Goal: Task Accomplishment & Management: Use online tool/utility

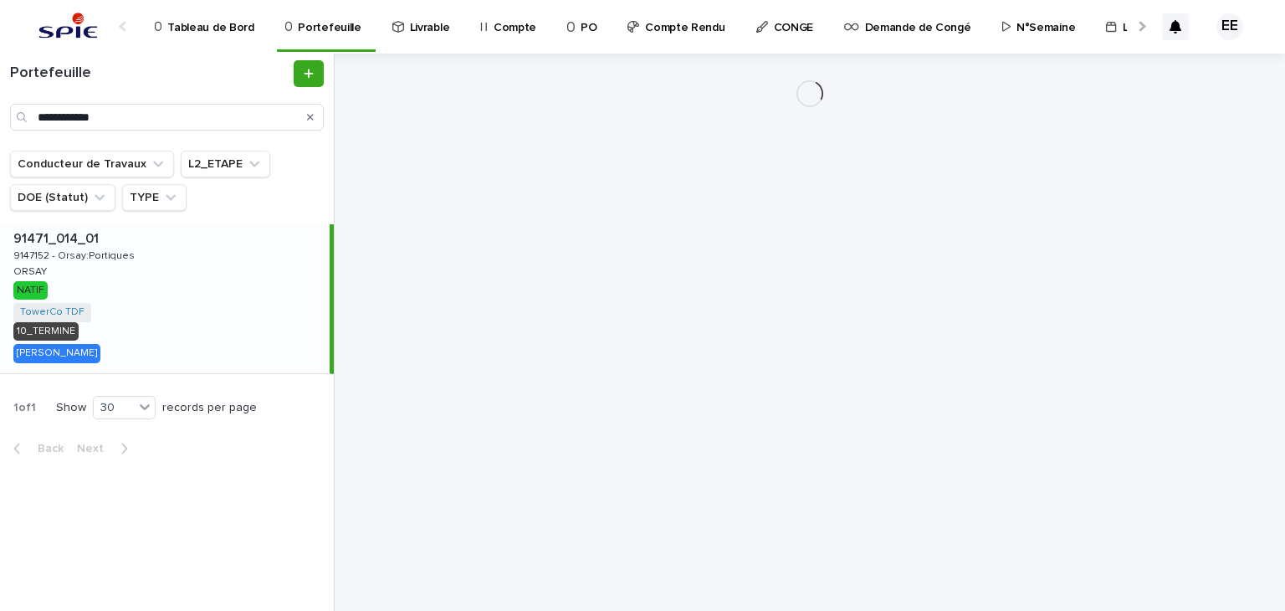
click at [1144, 21] on div at bounding box center [1140, 26] width 27 height 52
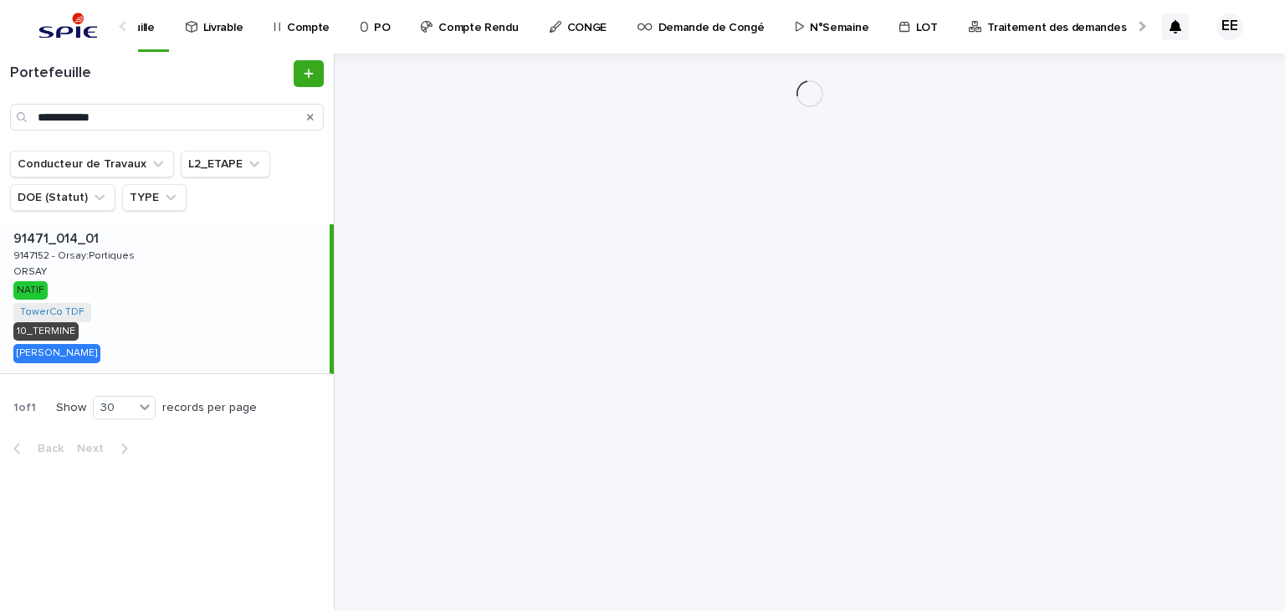
scroll to position [0, 325]
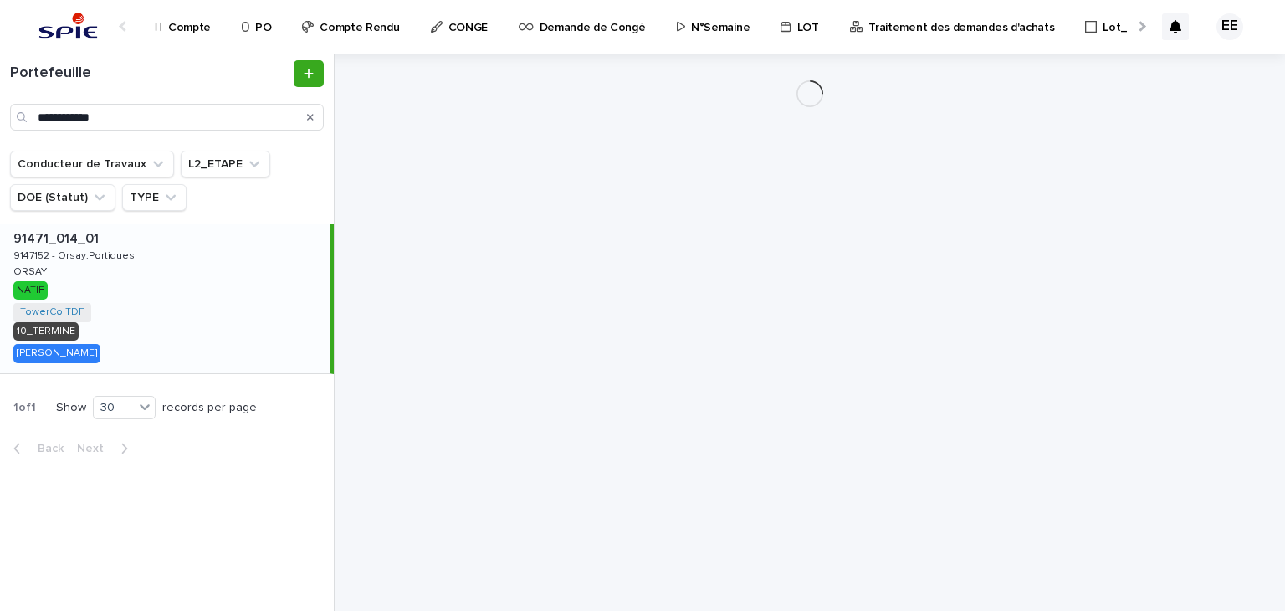
click at [934, 27] on p "Traitement des demandes d'achats" at bounding box center [961, 17] width 186 height 35
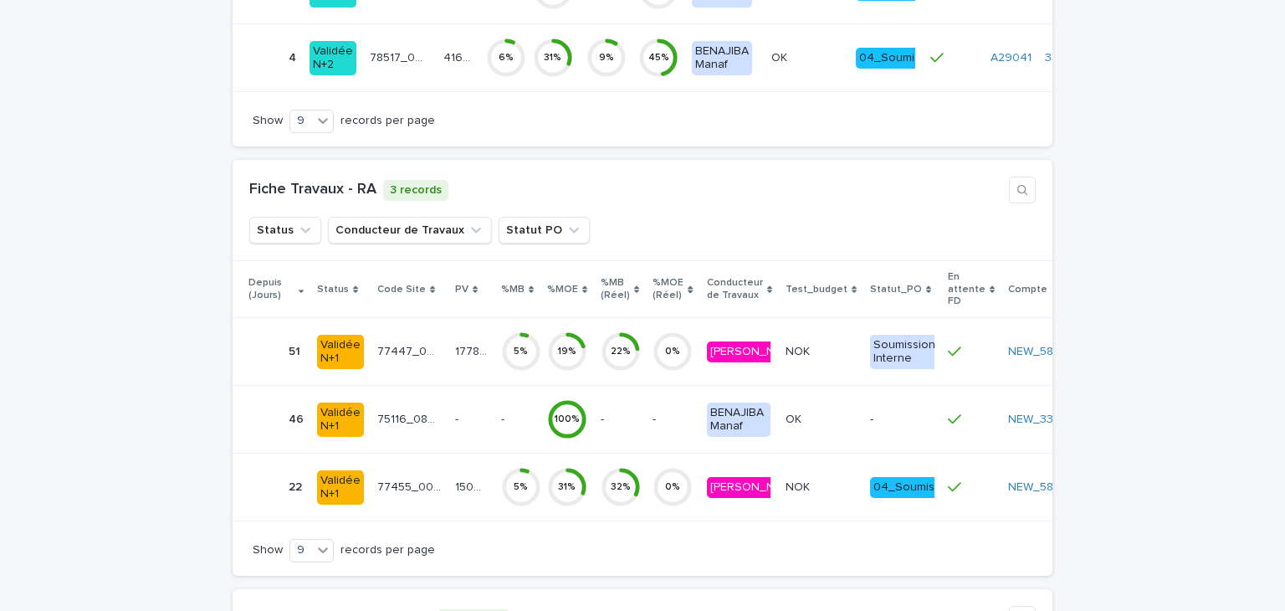
scroll to position [5130, 0]
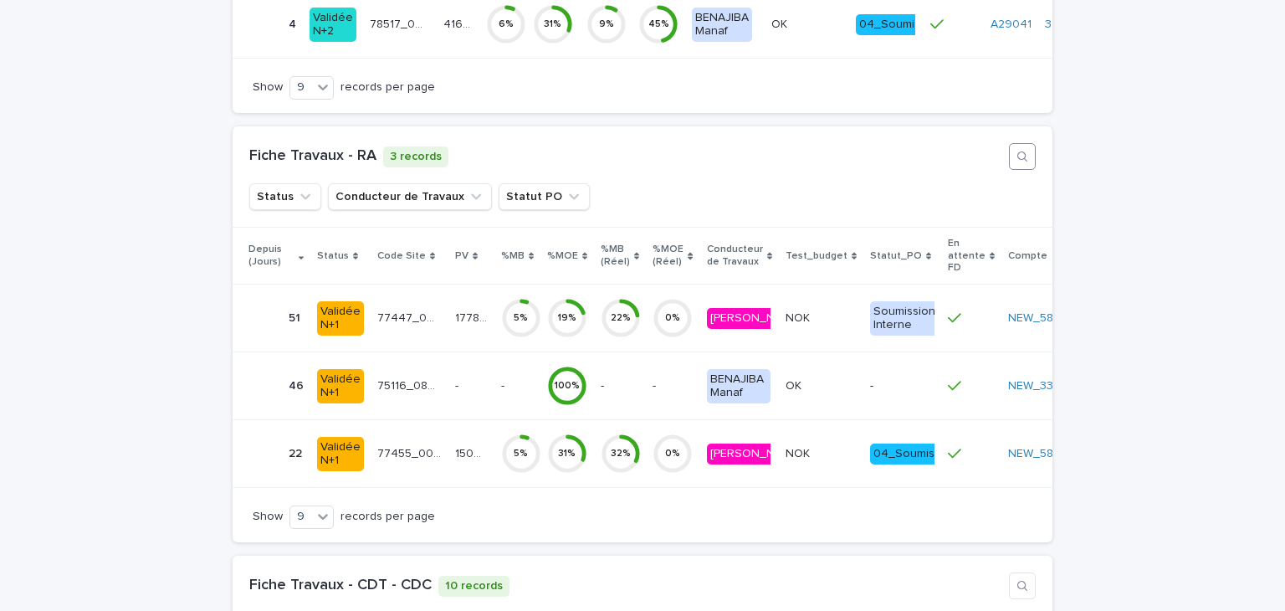
click at [1020, 158] on icon "button" at bounding box center [1022, 156] width 13 height 13
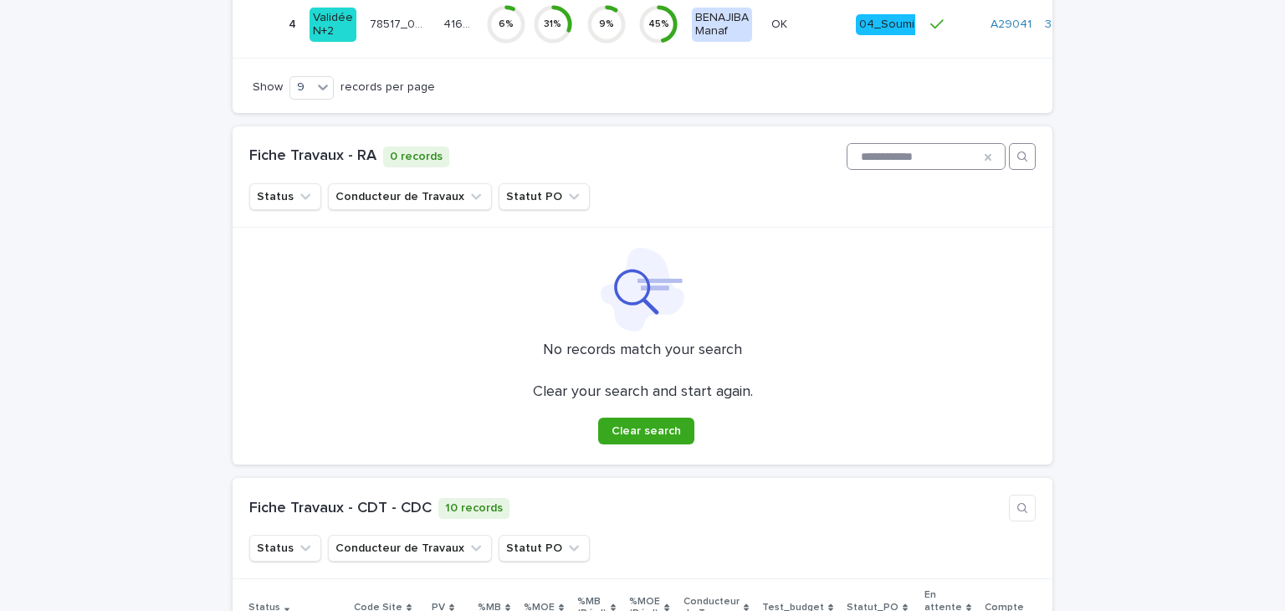
click at [848, 161] on input "**********" at bounding box center [926, 156] width 157 height 25
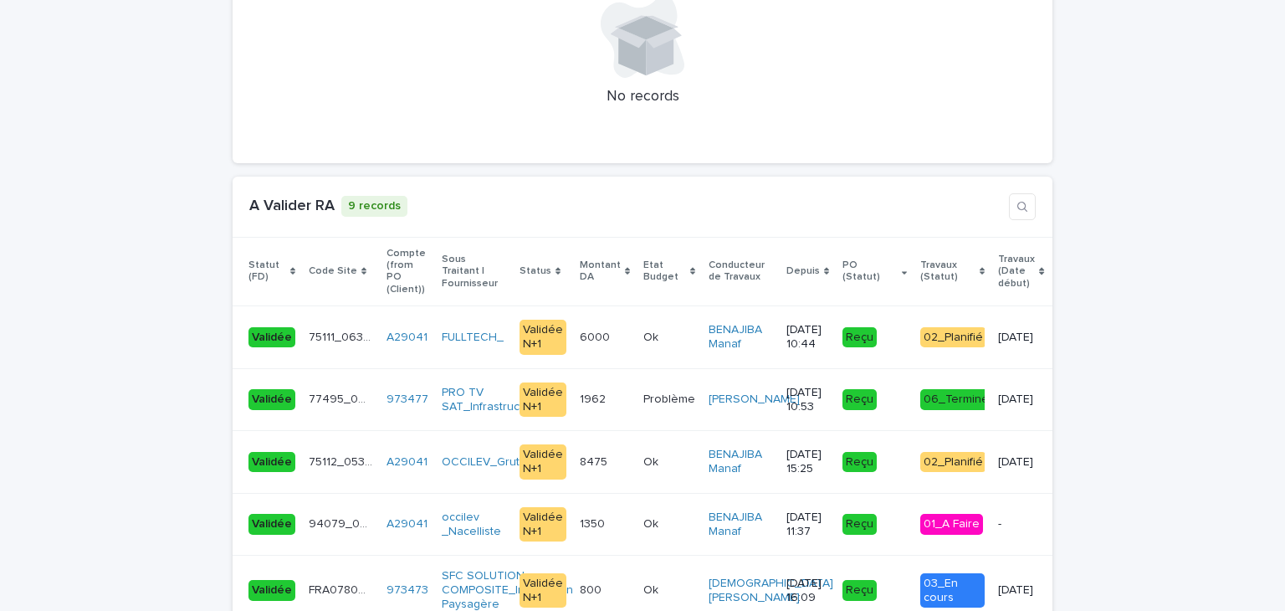
scroll to position [3357, 0]
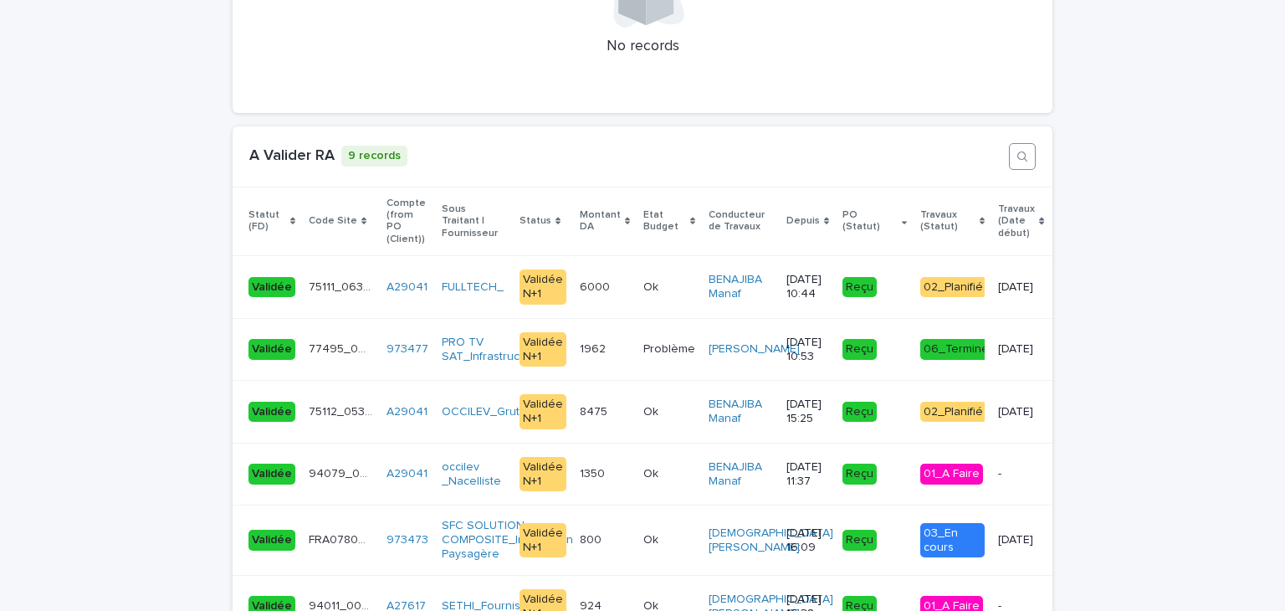
type input "**********"
click at [1017, 150] on icon "button" at bounding box center [1022, 156] width 13 height 13
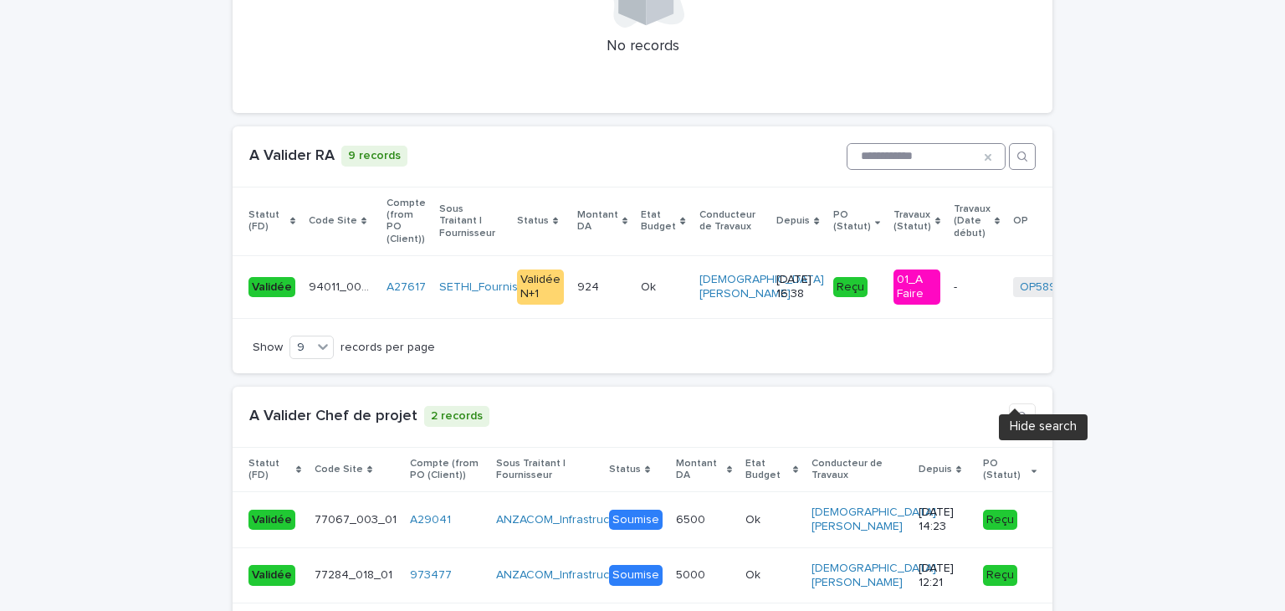
scroll to position [3103, 0]
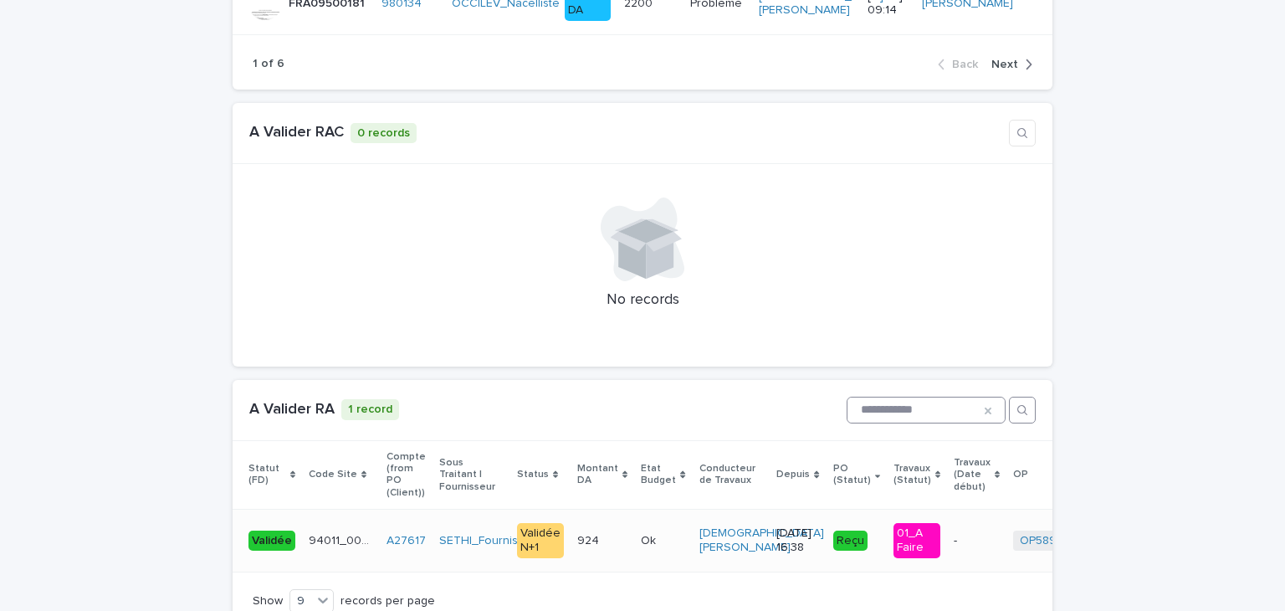
type input "**********"
click at [599, 540] on td "924 924" at bounding box center [603, 541] width 64 height 63
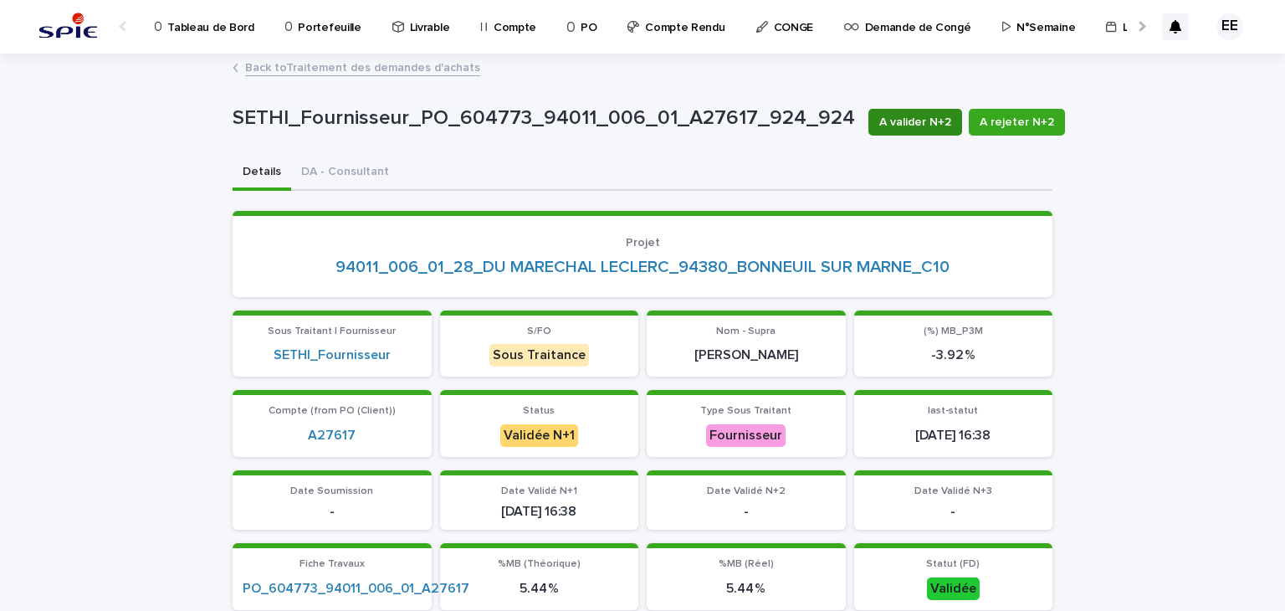
click at [891, 128] on span "A valider N+2" at bounding box center [915, 122] width 72 height 17
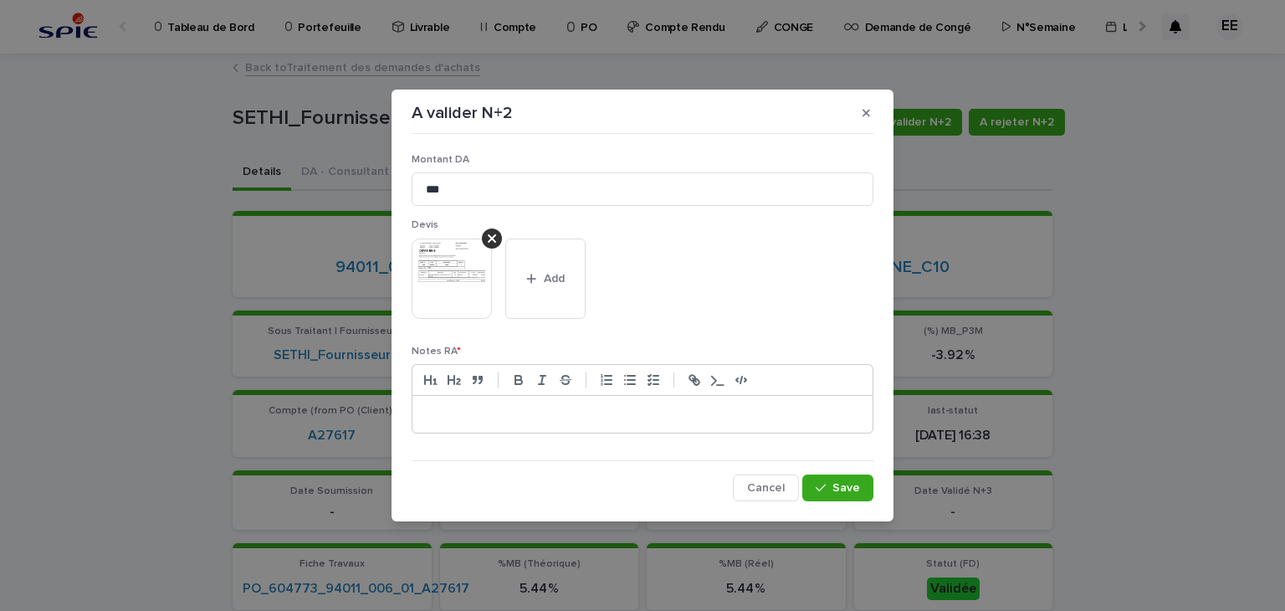
click at [534, 419] on p at bounding box center [642, 414] width 435 height 17
click at [837, 499] on button "Save" at bounding box center [837, 487] width 71 height 27
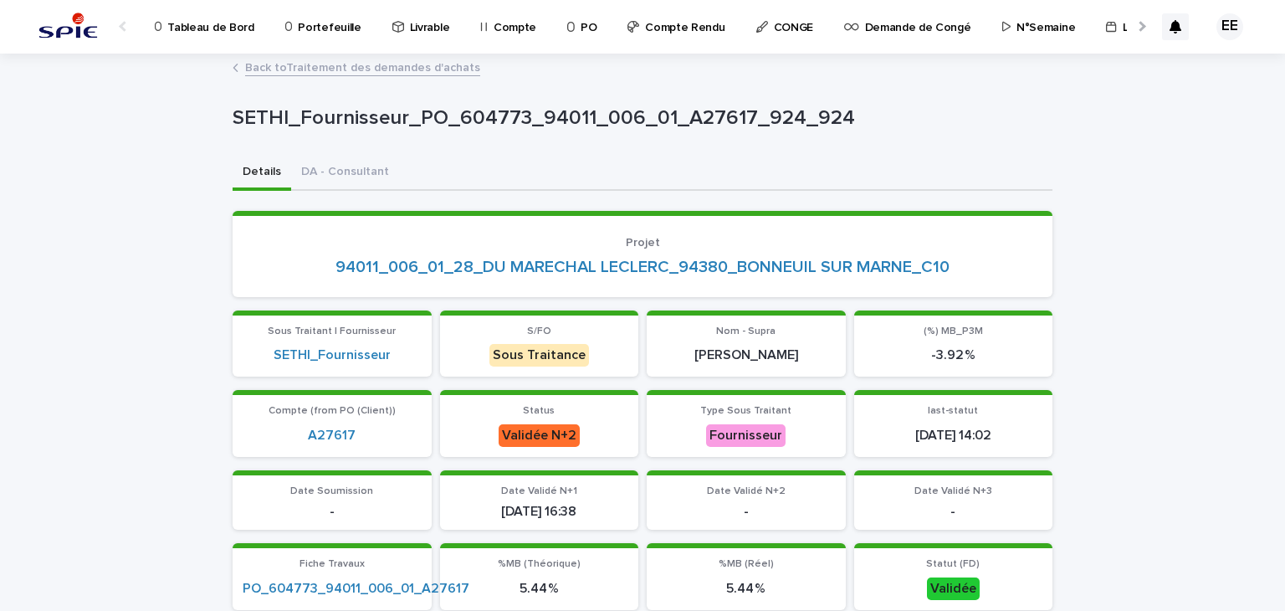
click at [1135, 25] on div at bounding box center [1140, 26] width 11 height 11
